Goal: Information Seeking & Learning: Learn about a topic

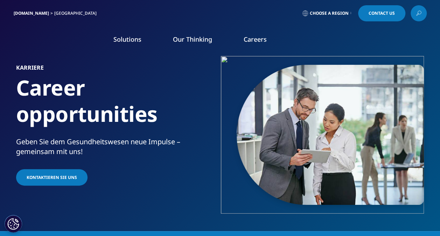
click at [337, 13] on span "Choose a Region" at bounding box center [328, 13] width 39 height 6
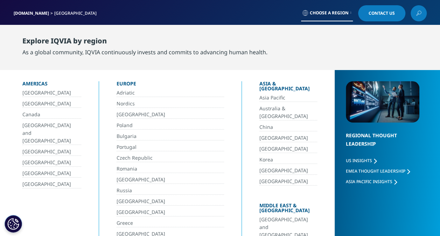
click at [136, 198] on link "[GEOGRAPHIC_DATA]" at bounding box center [170, 201] width 108 height 8
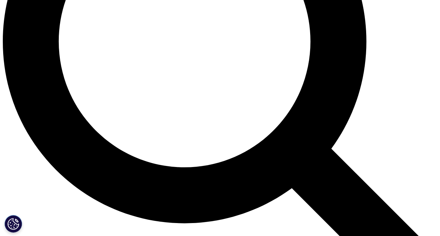
scroll to position [629, 0]
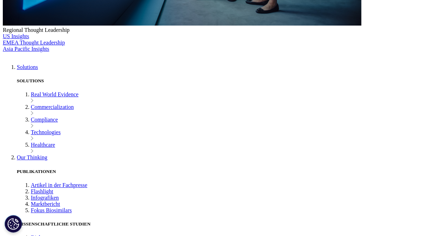
scroll to position [420, 0]
